Goal: Find contact information: Obtain details needed to contact an individual or organization

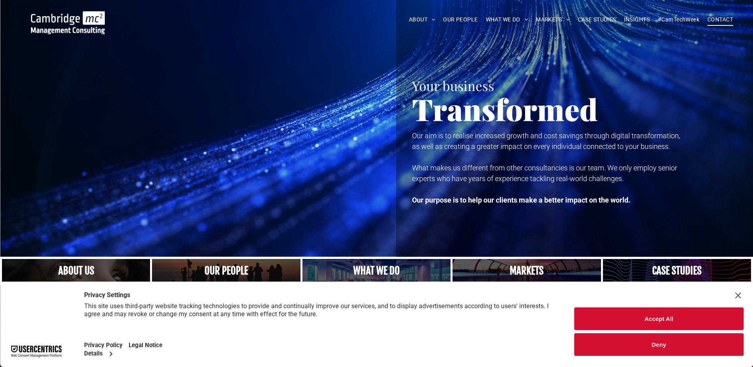
click at [725, 17] on span "CONTACT" at bounding box center [720, 19] width 26 height 12
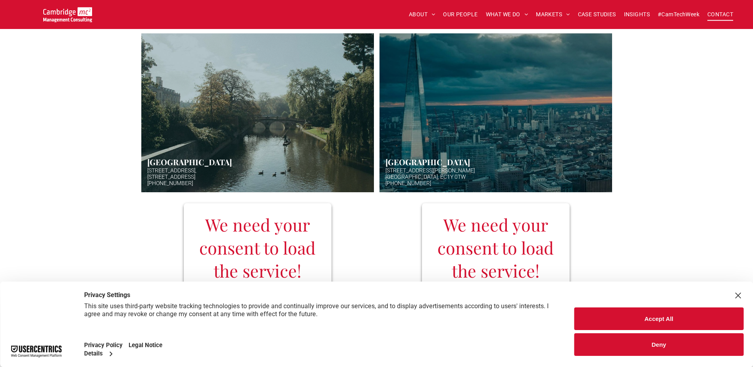
scroll to position [238, 0]
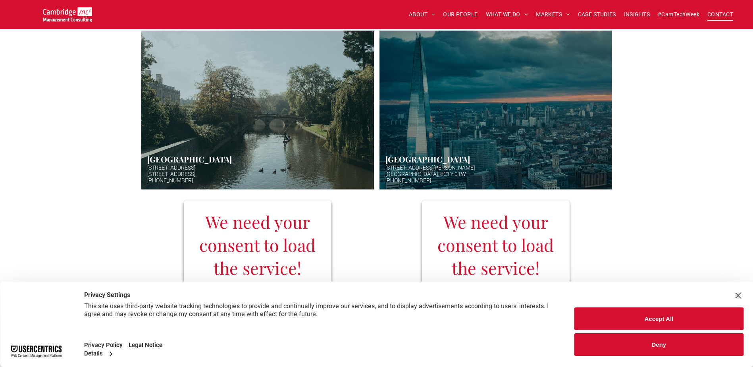
click at [417, 173] on link "Aerial photo of Tower Bridge, London. Thames snakes into distance. Hazy backgro…" at bounding box center [495, 110] width 232 height 159
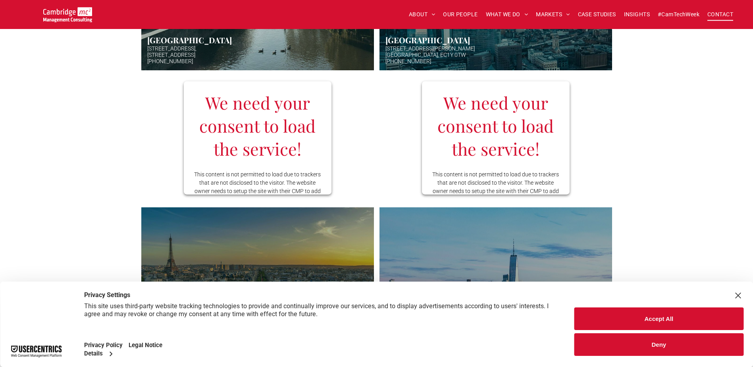
click at [495, 136] on h3 "We need your consent to load the service!" at bounding box center [495, 124] width 129 height 69
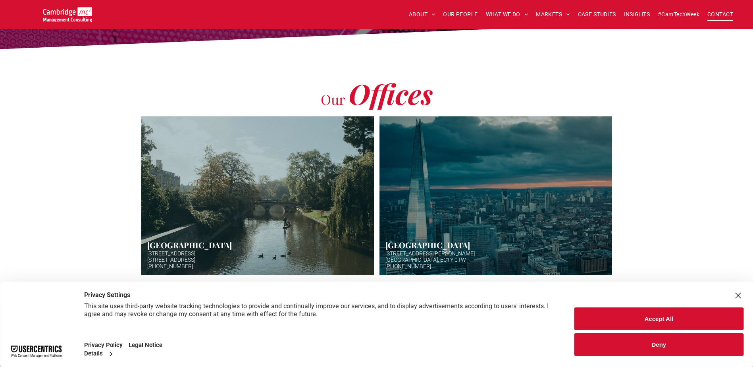
scroll to position [119, 0]
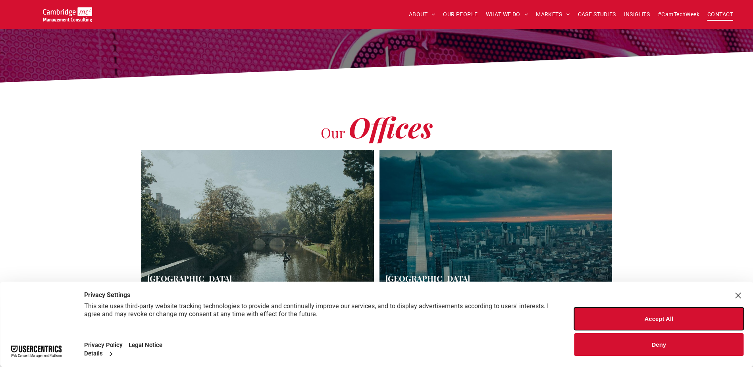
click at [647, 319] on button "Accept All" at bounding box center [658, 318] width 169 height 23
